Goal: Check status: Check status

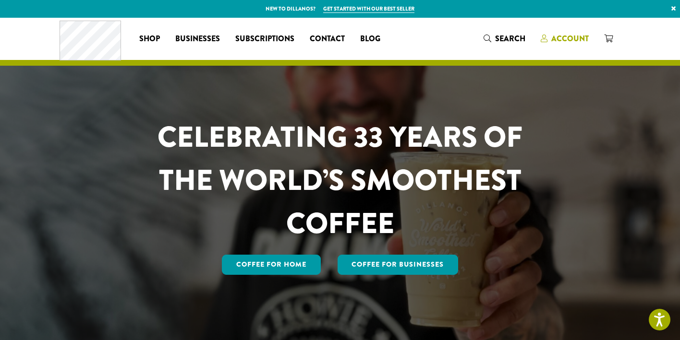
click at [568, 37] on span "Account" at bounding box center [569, 38] width 37 height 11
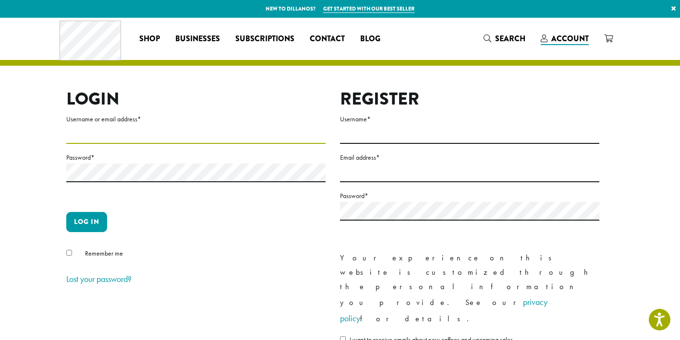
type input "**********"
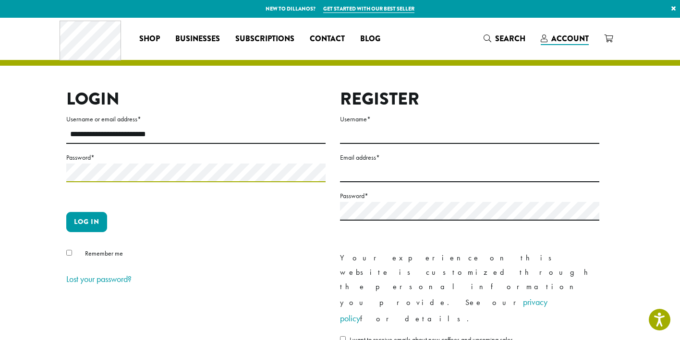
click at [86, 222] on button "Log in" at bounding box center [86, 222] width 41 height 20
click at [90, 226] on button "Log in" at bounding box center [86, 222] width 41 height 20
click at [89, 217] on button "Log in" at bounding box center [86, 222] width 41 height 20
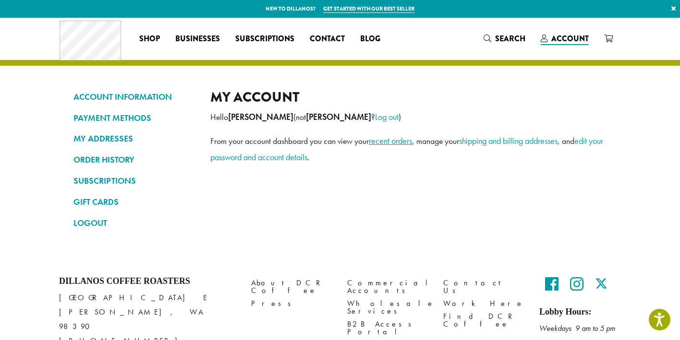
click at [393, 141] on link "recent orders" at bounding box center [390, 140] width 43 height 11
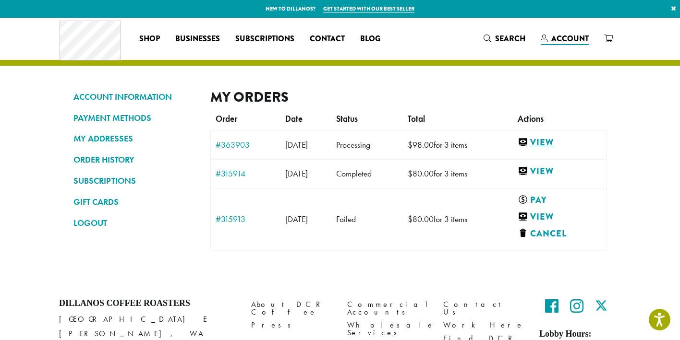
click at [550, 143] on link "View" at bounding box center [560, 143] width 84 height 12
